Goal: Check status: Check status

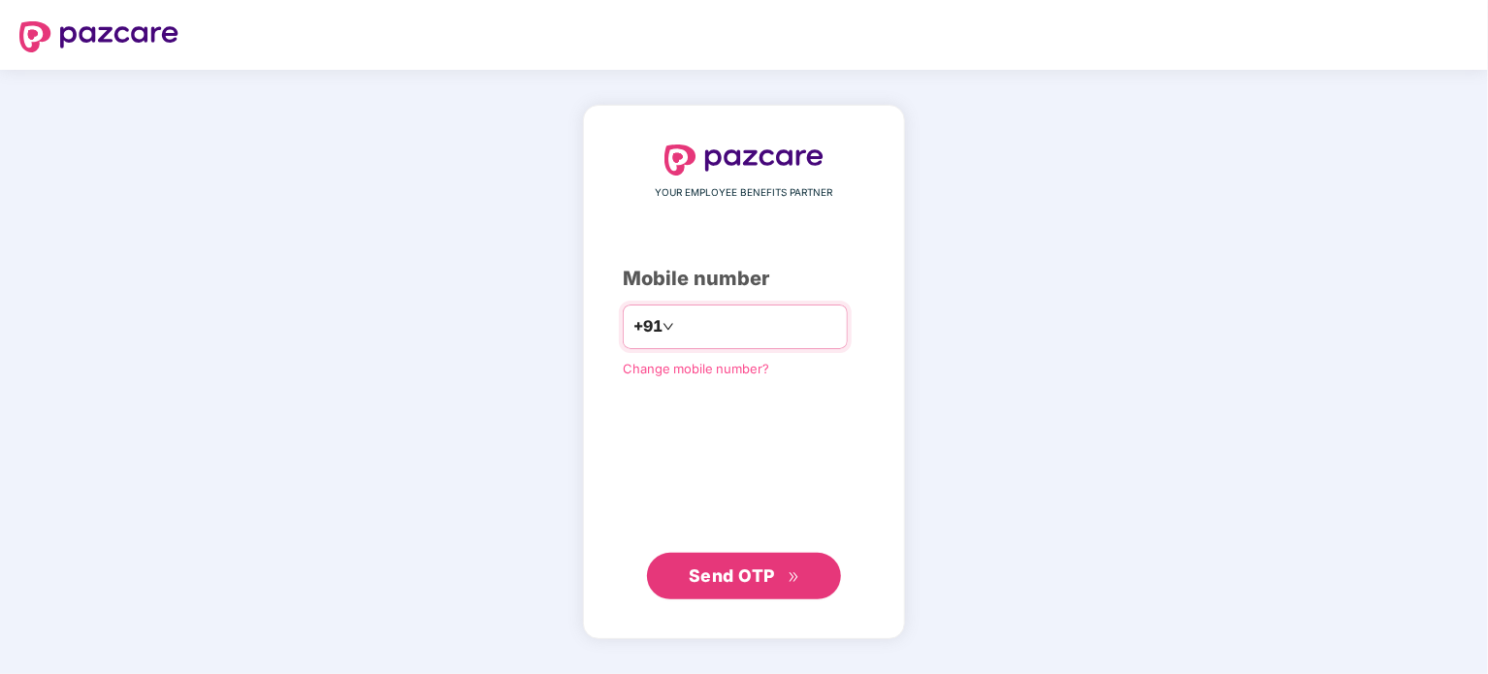
click at [741, 331] on input "number" at bounding box center [757, 326] width 159 height 31
type input "**********"
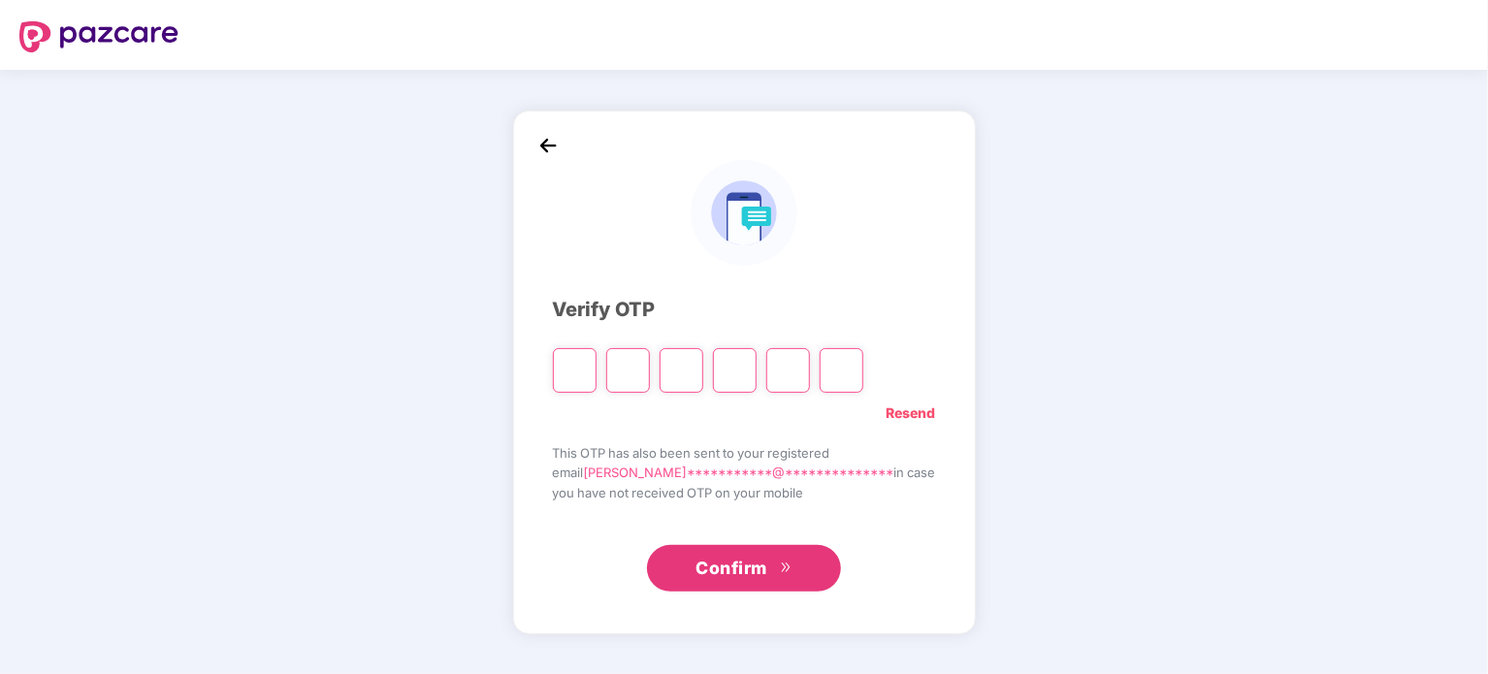
click at [596, 377] on input "Please enter verification code. Digit 1" at bounding box center [575, 370] width 44 height 45
type input "*"
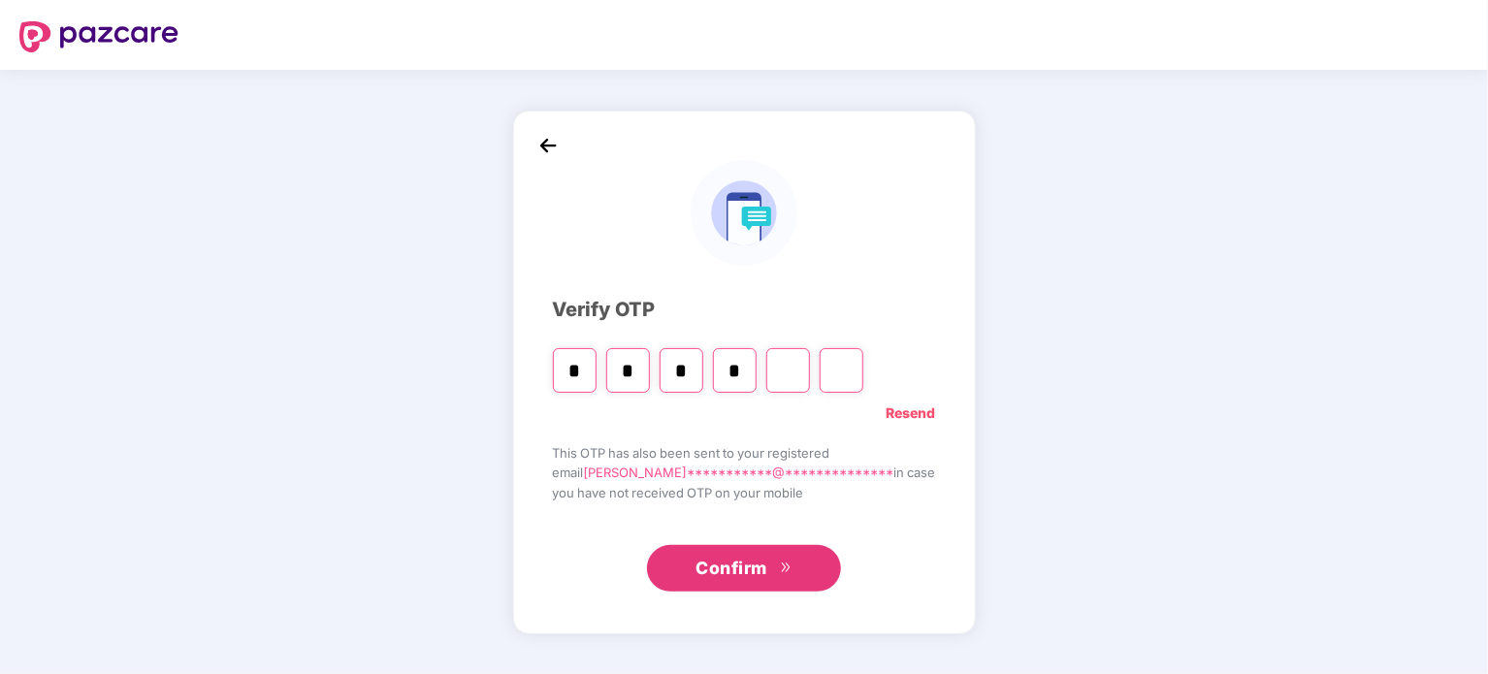
type input "*"
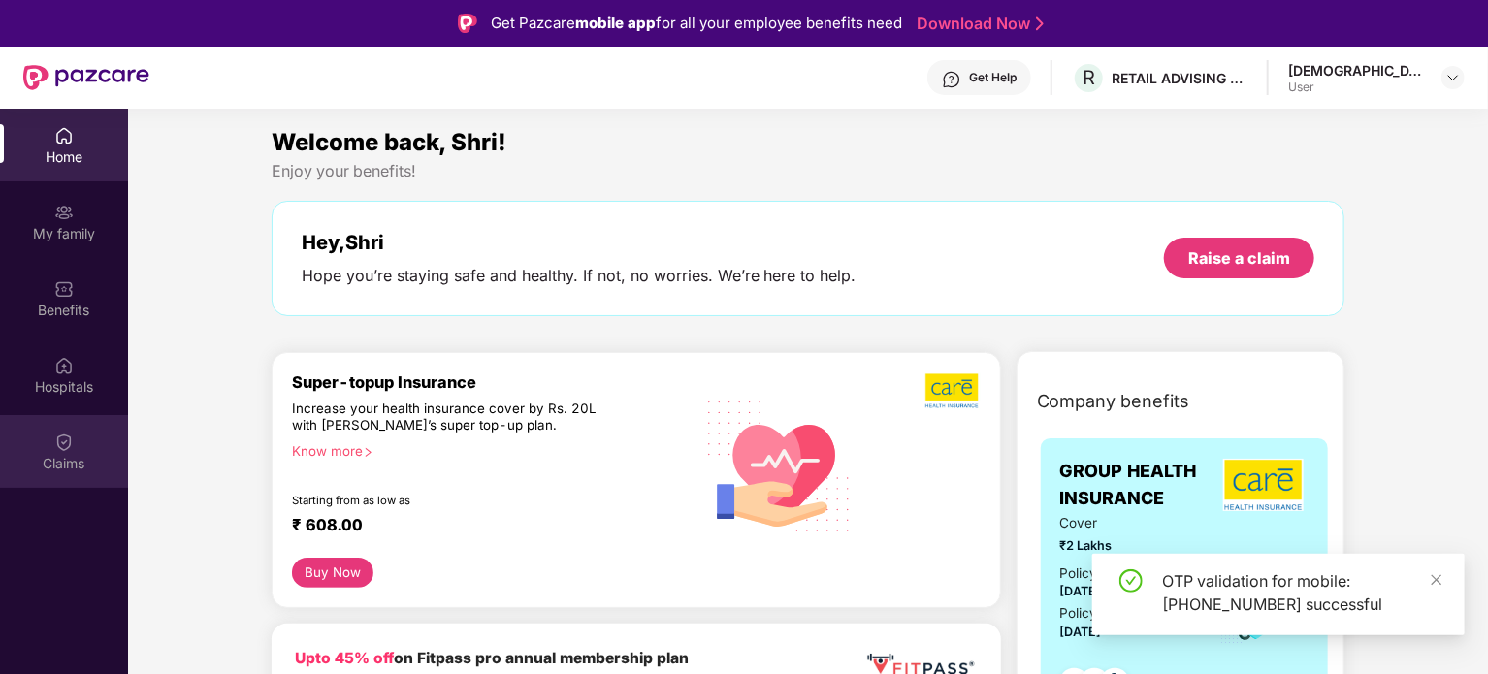
click at [58, 435] on img at bounding box center [63, 442] width 19 height 19
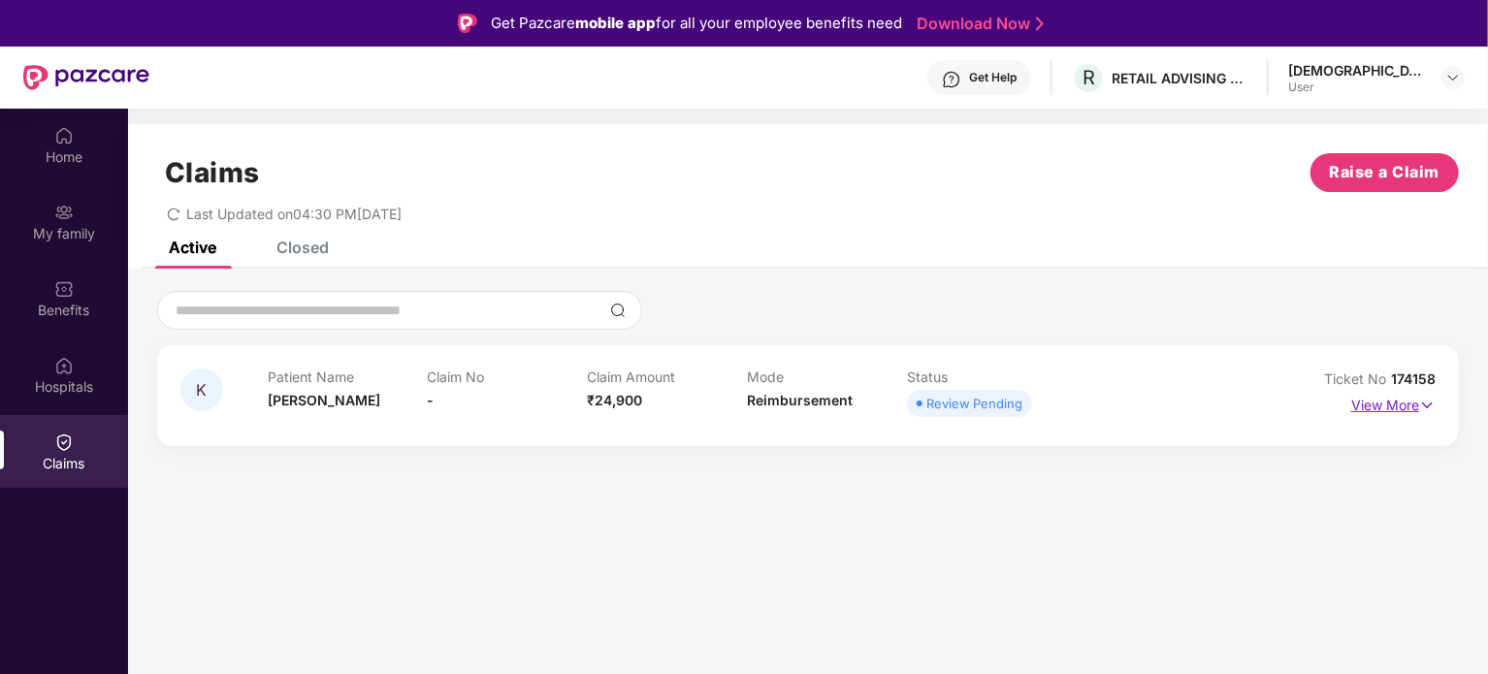
click at [1422, 404] on img at bounding box center [1427, 405] width 16 height 21
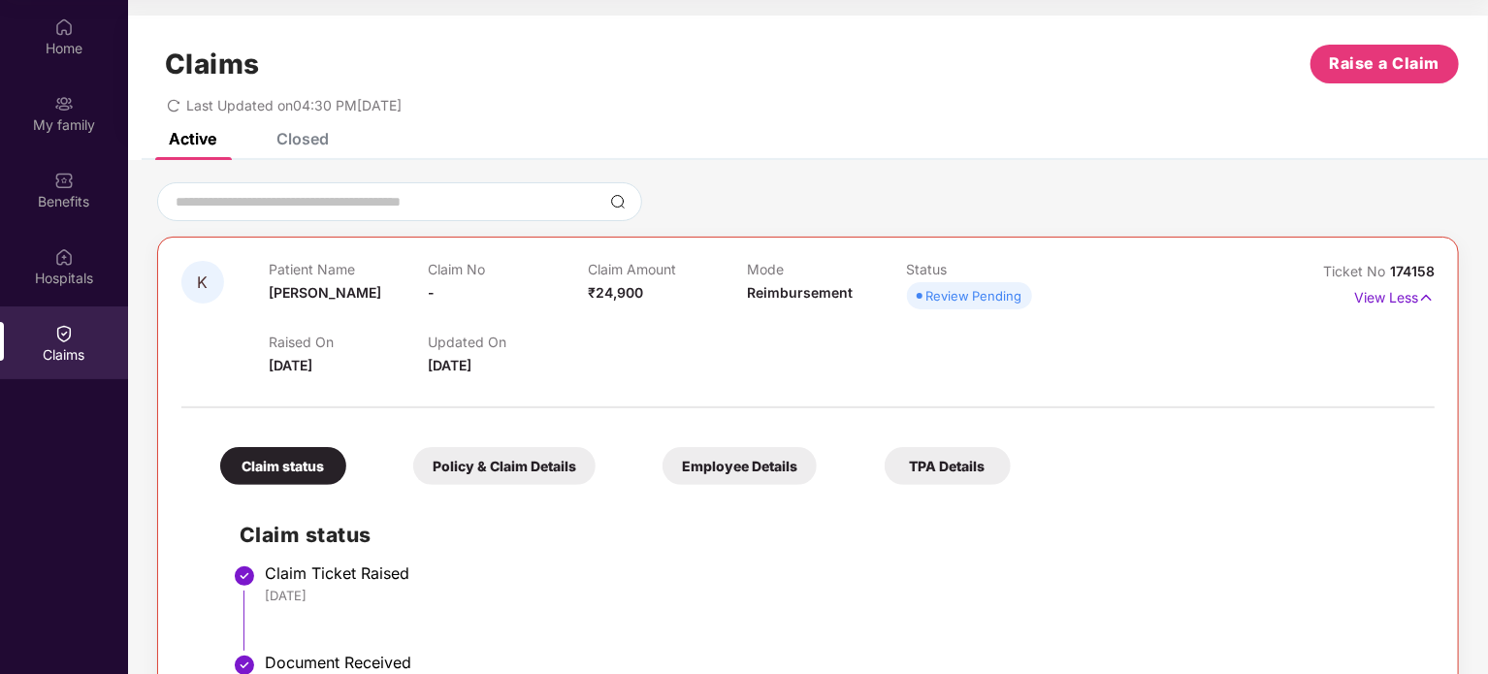
click at [471, 371] on span "[DATE]" at bounding box center [450, 365] width 44 height 16
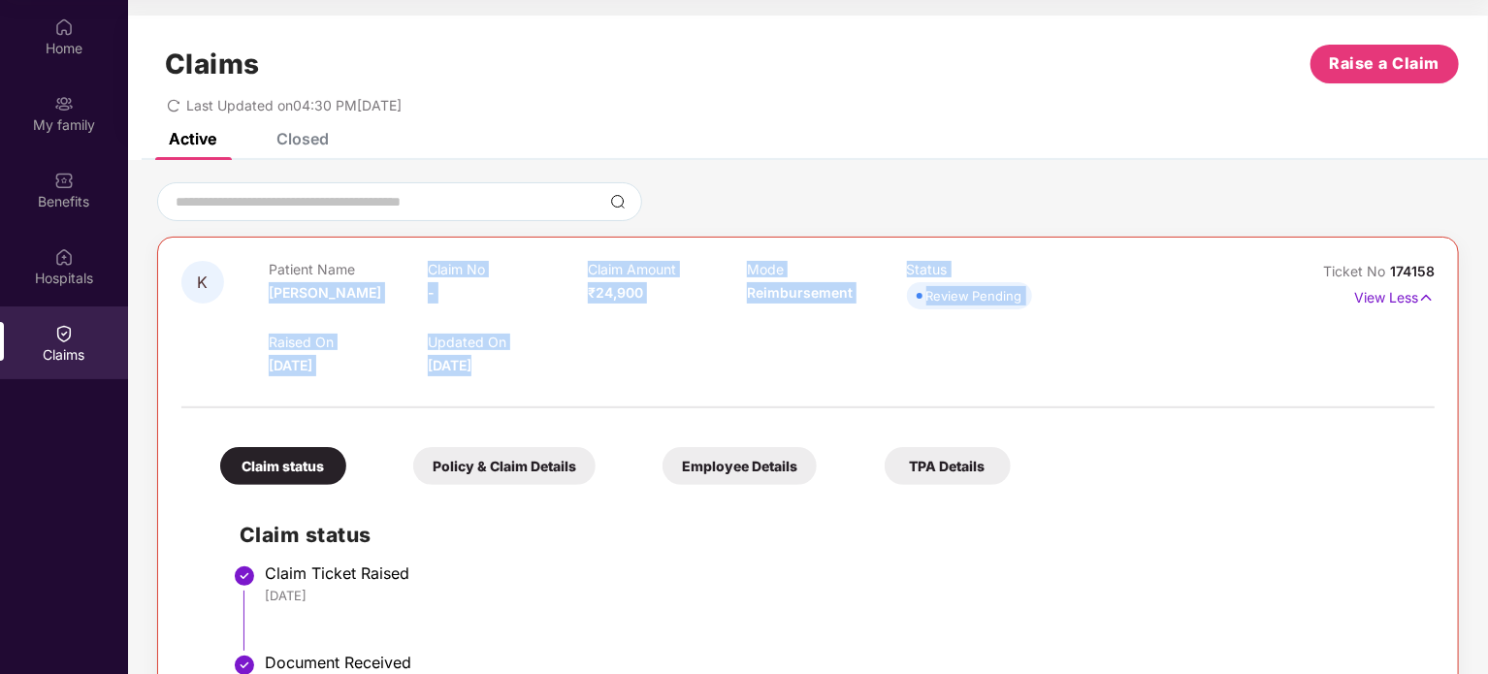
drag, startPoint x: 510, startPoint y: 371, endPoint x: 319, endPoint y: 297, distance: 205.1
click at [319, 297] on div "Patient Name [PERSON_NAME] No - Claim Amount ₹24,900 Mode Reimbursement Status …" at bounding box center [747, 318] width 957 height 115
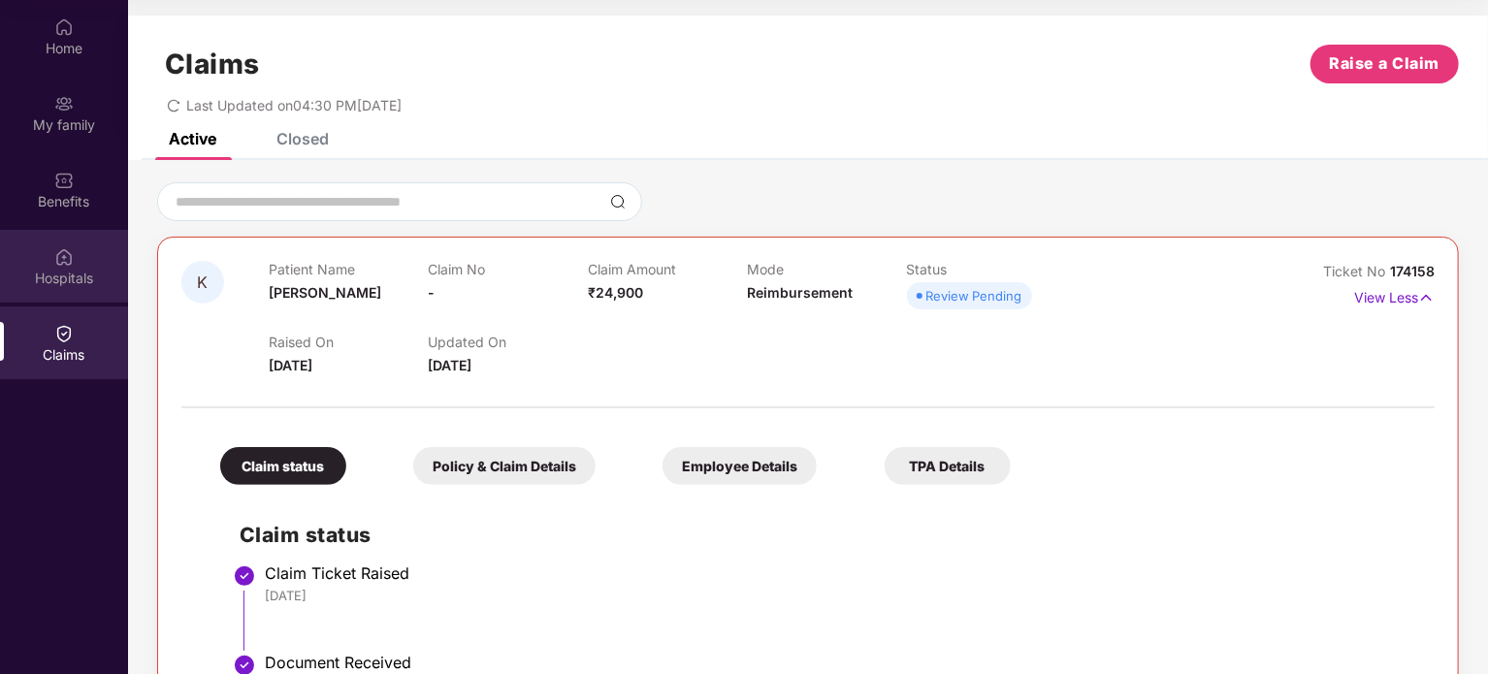
click at [87, 273] on div "Hospitals" at bounding box center [64, 278] width 128 height 19
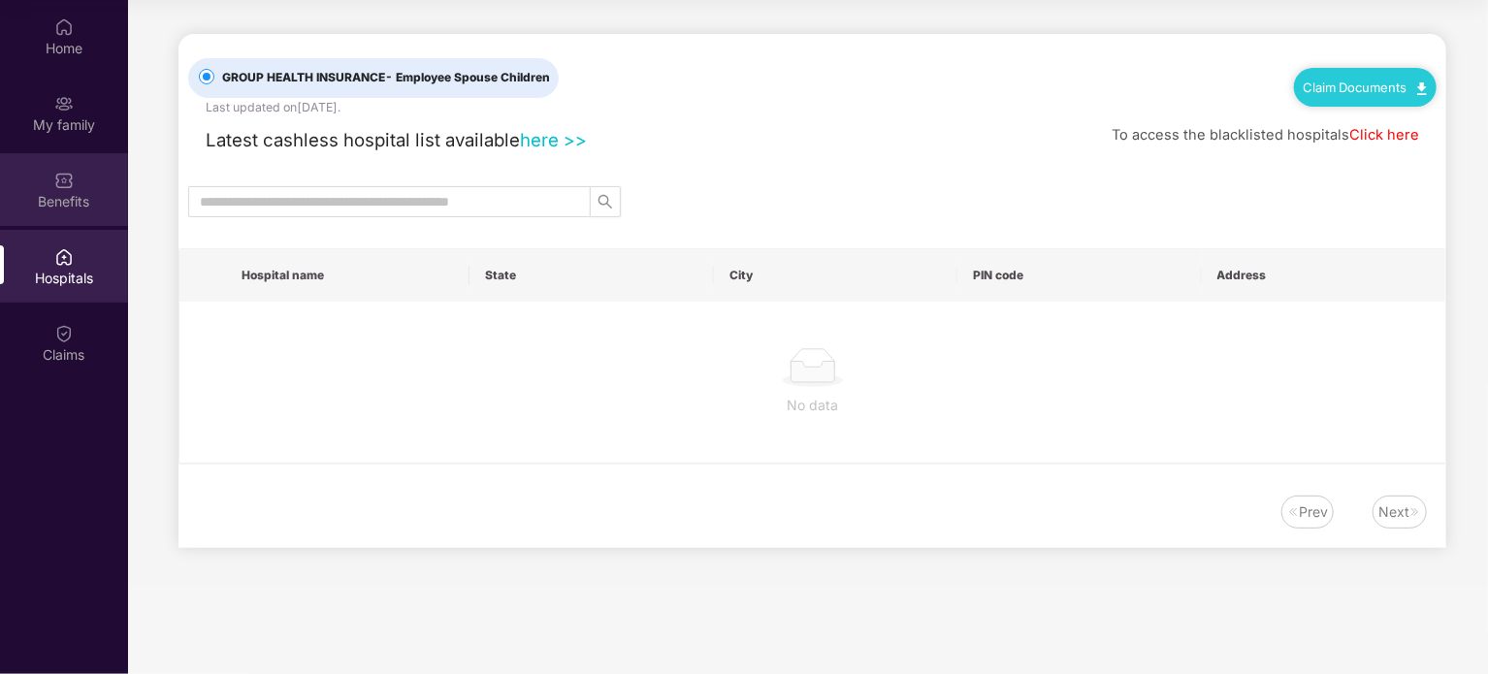
click at [87, 190] on div "Benefits" at bounding box center [64, 189] width 128 height 73
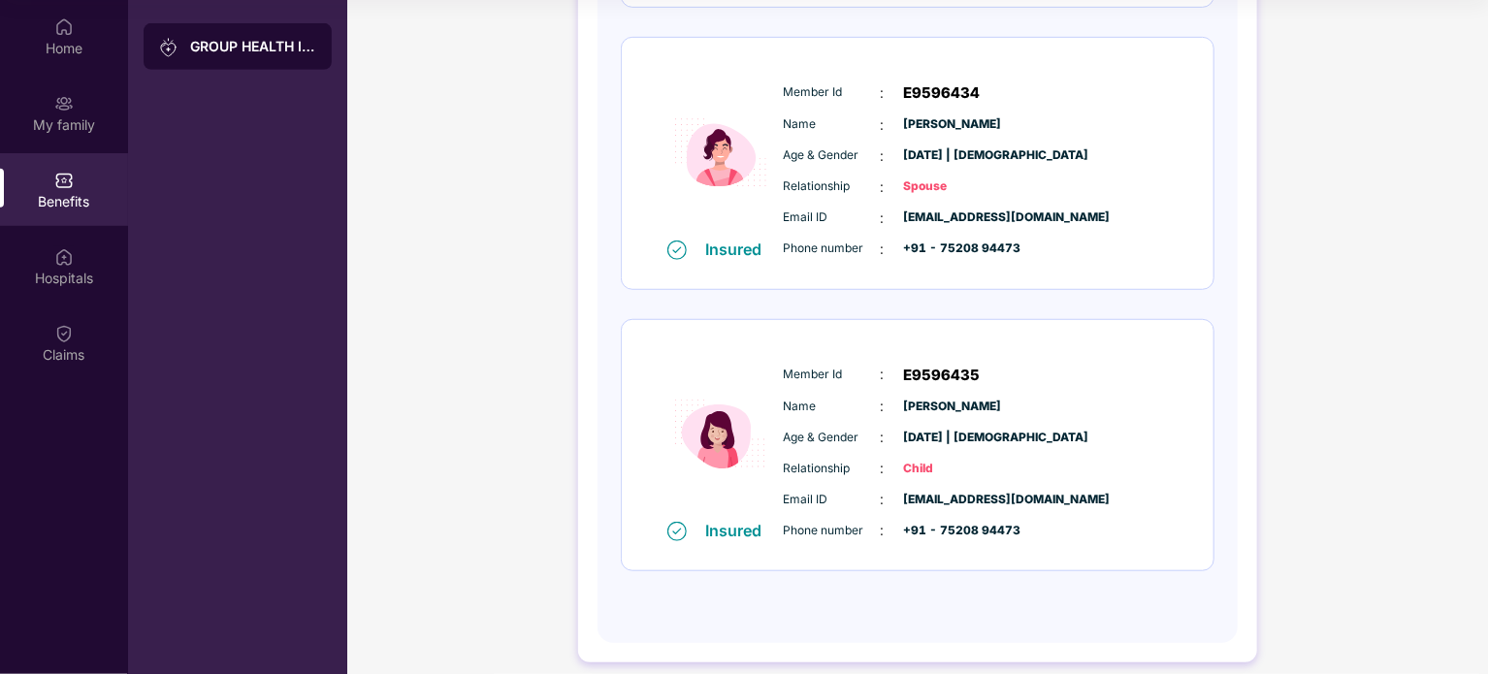
scroll to position [546, 0]
